Goal: Check status: Check status

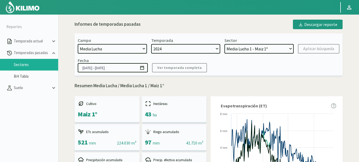
select select "1313: Object"
select select "3: Object"
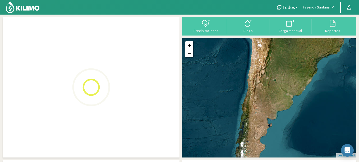
click at [320, 8] on span "Fazenda Santana" at bounding box center [316, 7] width 27 height 5
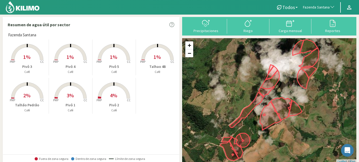
click at [67, 55] on span "1%" at bounding box center [70, 56] width 7 height 7
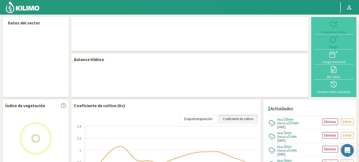
select select "106: Object"
select select "3: Object"
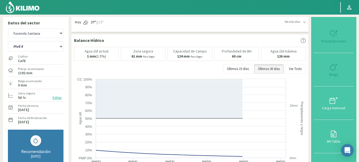
scroll to position [32, 0]
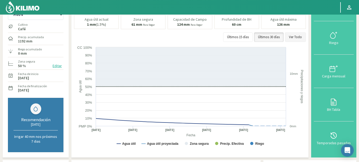
click at [291, 35] on button "Ver Todo" at bounding box center [295, 37] width 21 height 10
